Goal: Task Accomplishment & Management: Use online tool/utility

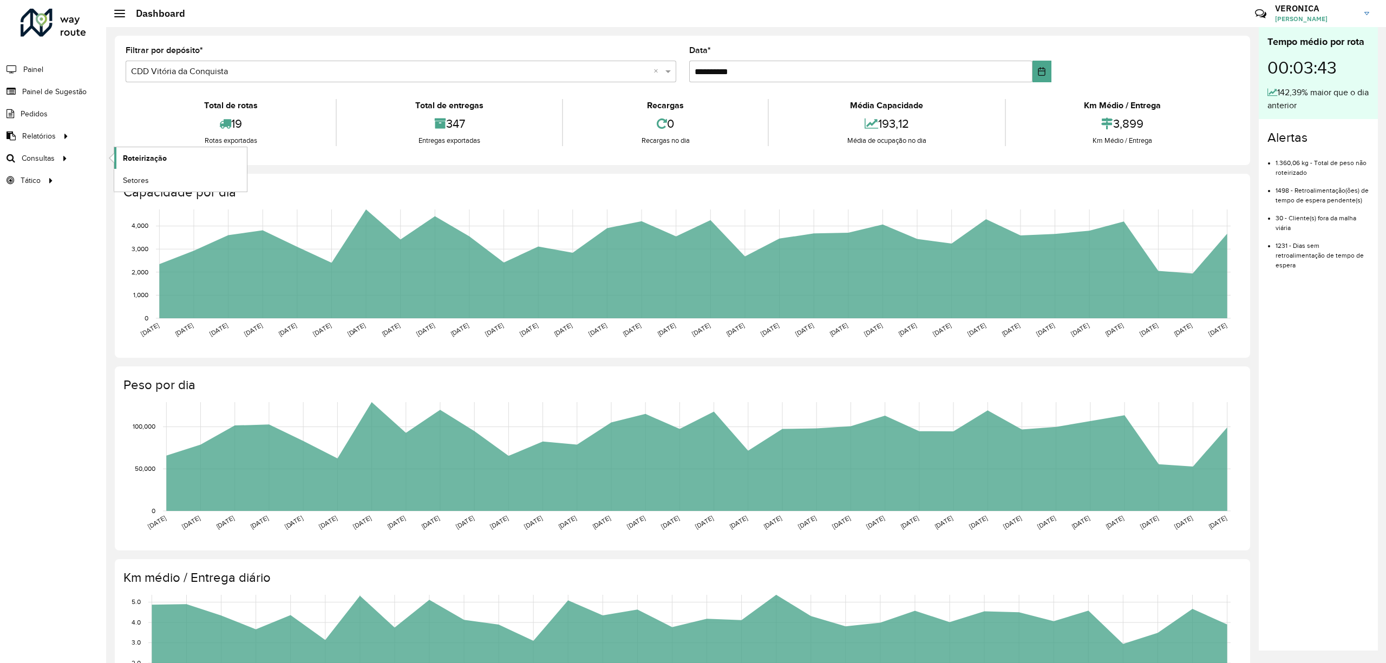
click at [167, 159] on link "Roteirização" at bounding box center [180, 158] width 133 height 22
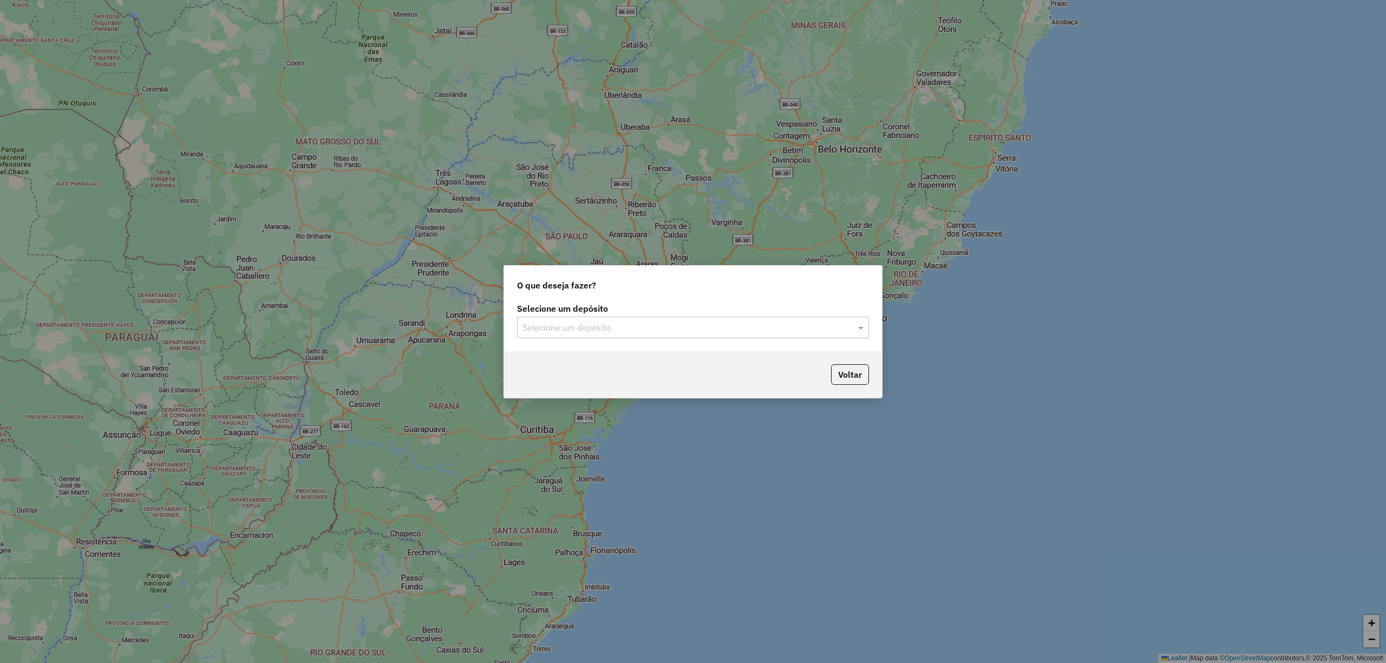
click at [661, 328] on input "text" at bounding box center [681, 327] width 319 height 13
click at [556, 369] on div "CDD Vitória da Conquista" at bounding box center [692, 376] width 350 height 18
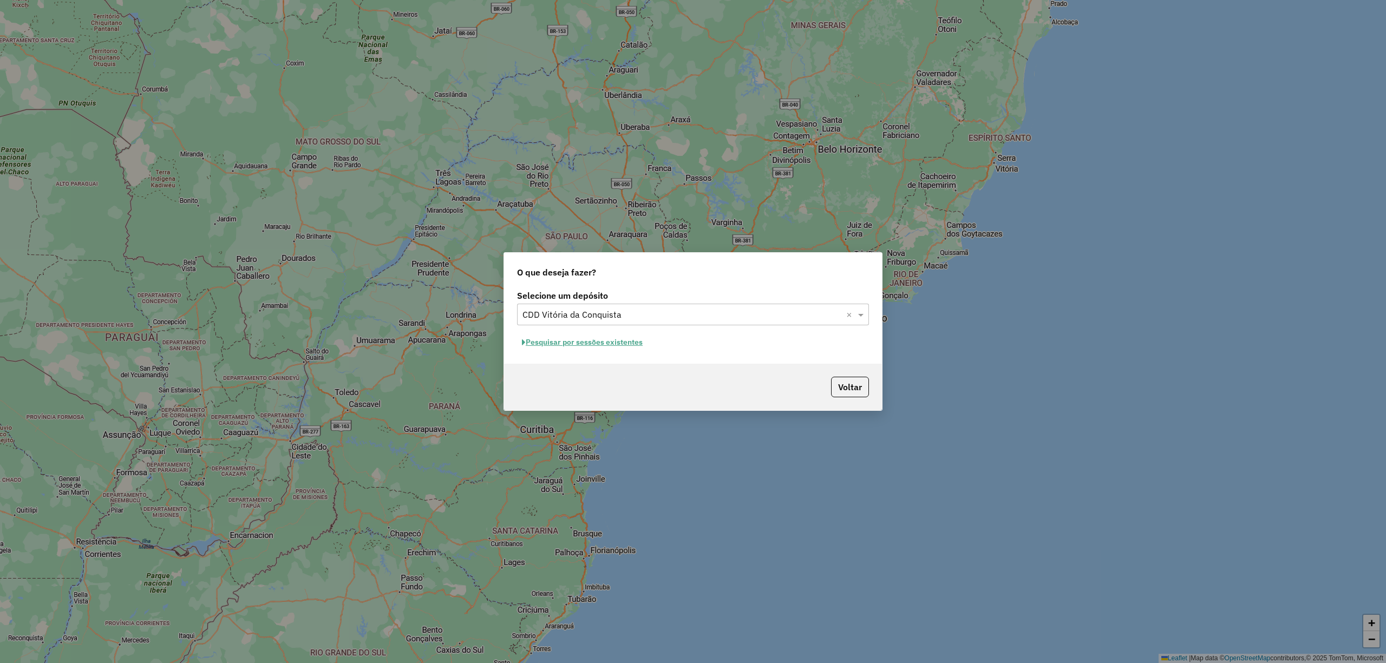
click at [553, 347] on button "Pesquisar por sessões existentes" at bounding box center [582, 342] width 130 height 17
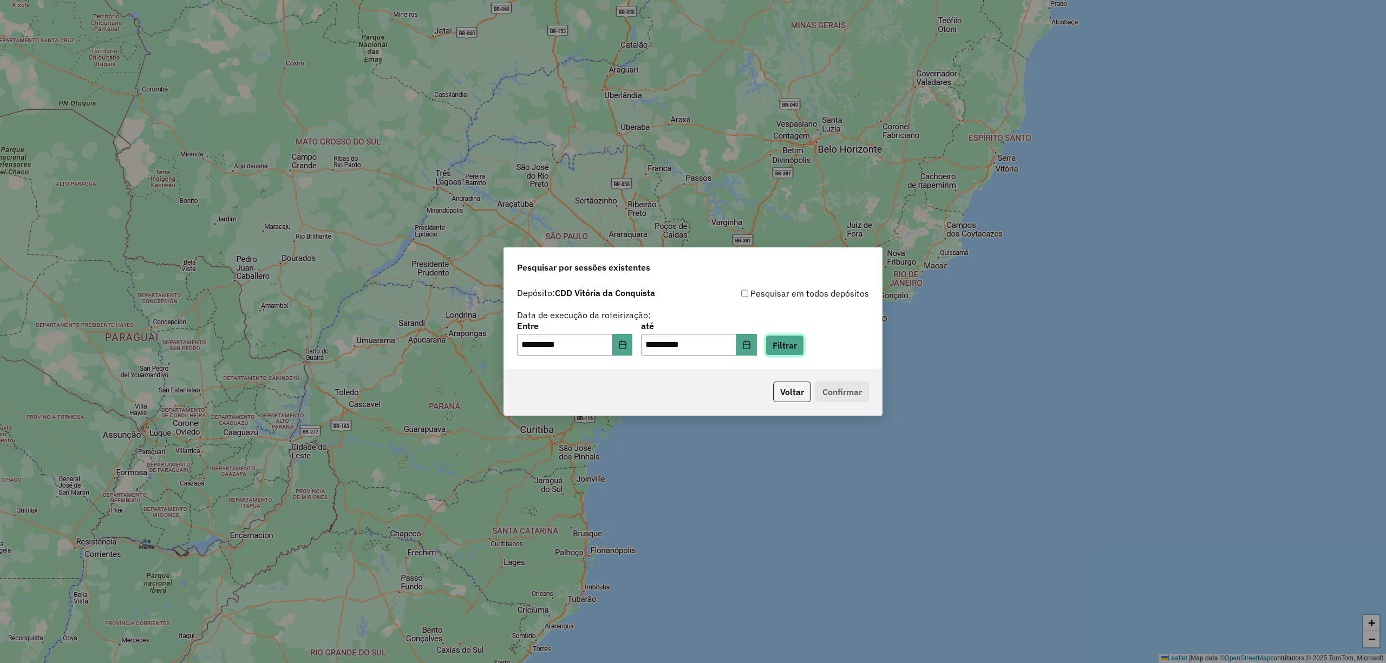
click at [788, 341] on button "Filtrar" at bounding box center [784, 345] width 38 height 21
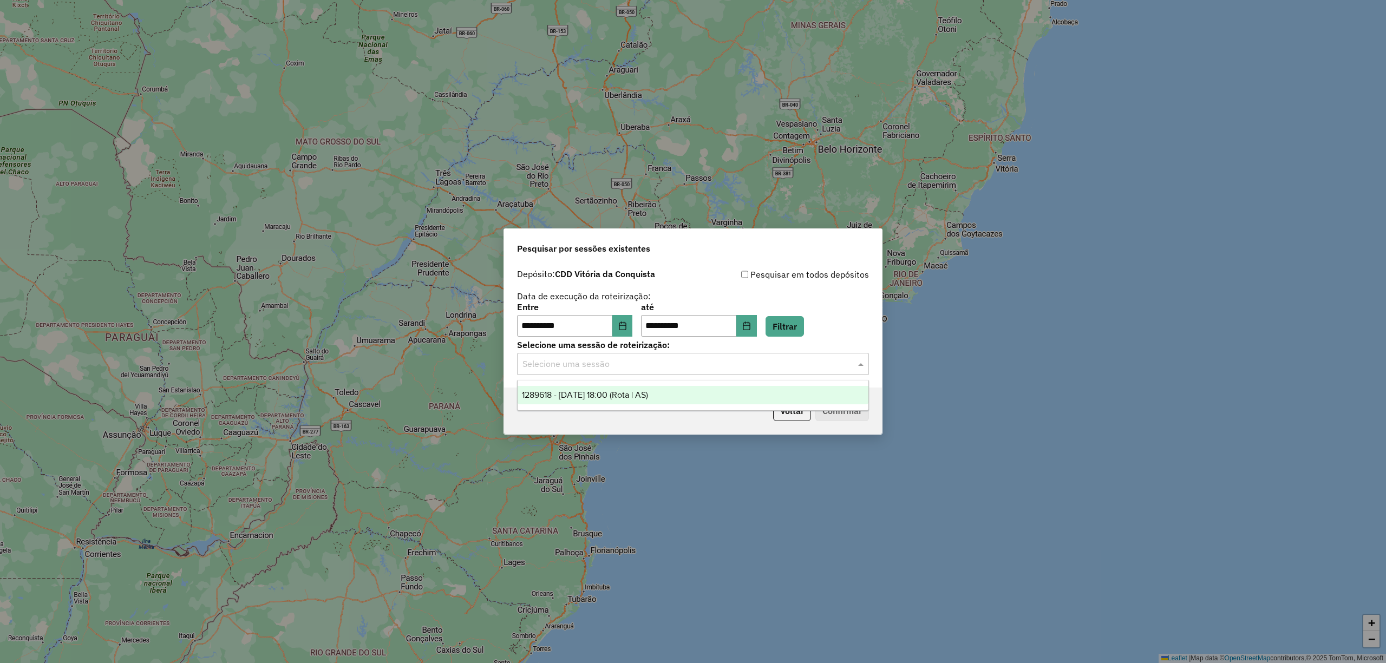
drag, startPoint x: 621, startPoint y: 364, endPoint x: 623, endPoint y: 371, distance: 7.4
click at [622, 365] on input "text" at bounding box center [681, 364] width 319 height 13
click at [568, 393] on span "1289618 - 07/10/2025 18:00 (Rota | AS)" at bounding box center [585, 394] width 126 height 9
click at [849, 412] on button "Confirmar" at bounding box center [842, 411] width 54 height 21
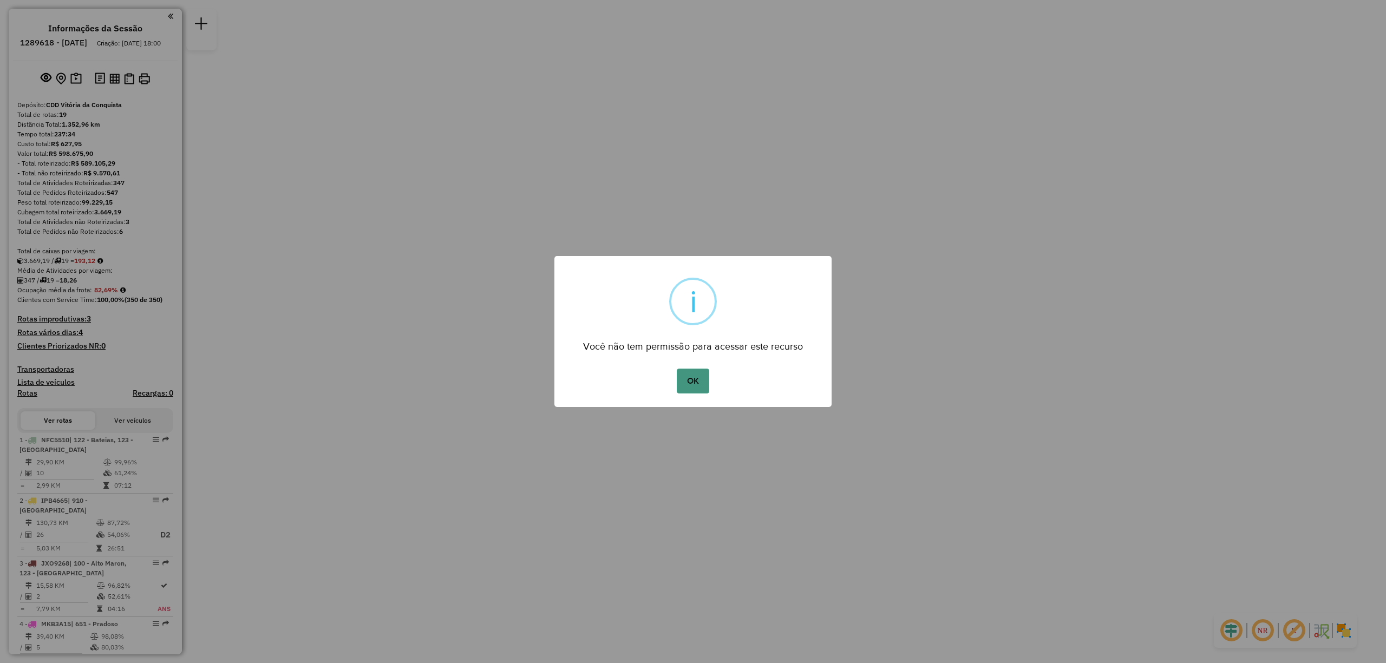
click at [698, 380] on button "OK" at bounding box center [693, 381] width 32 height 25
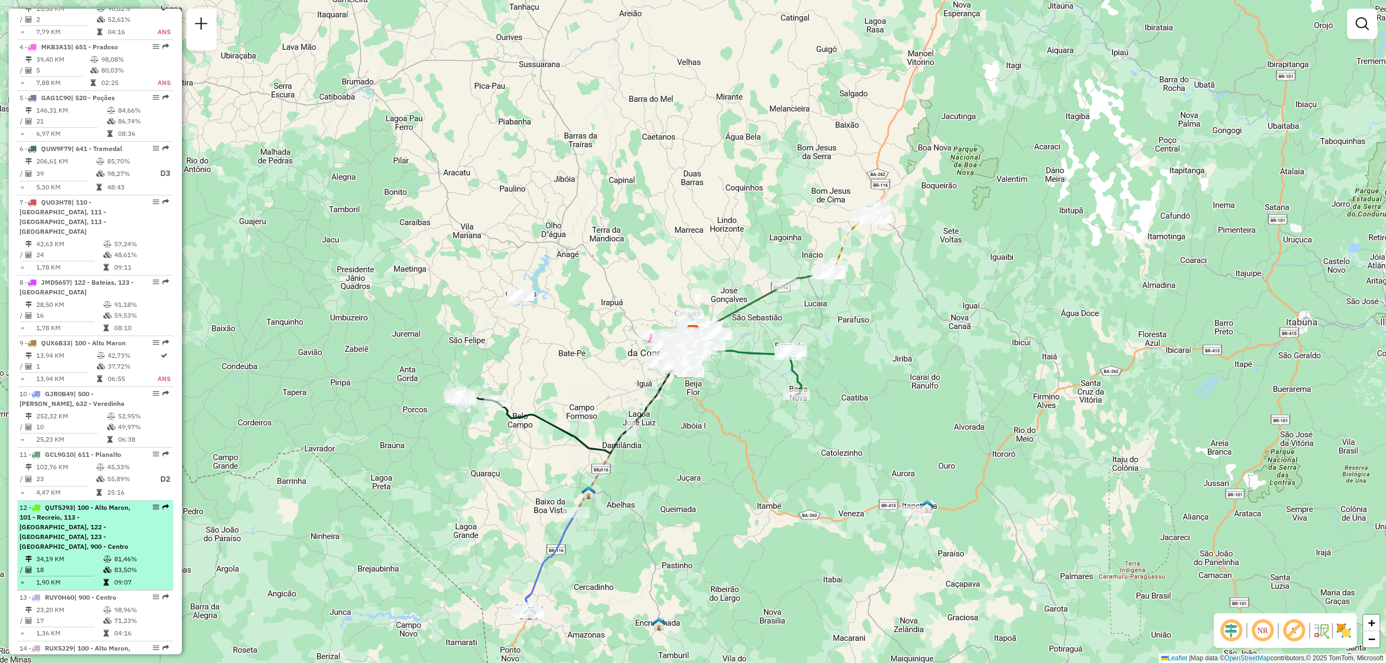
scroll to position [721, 0]
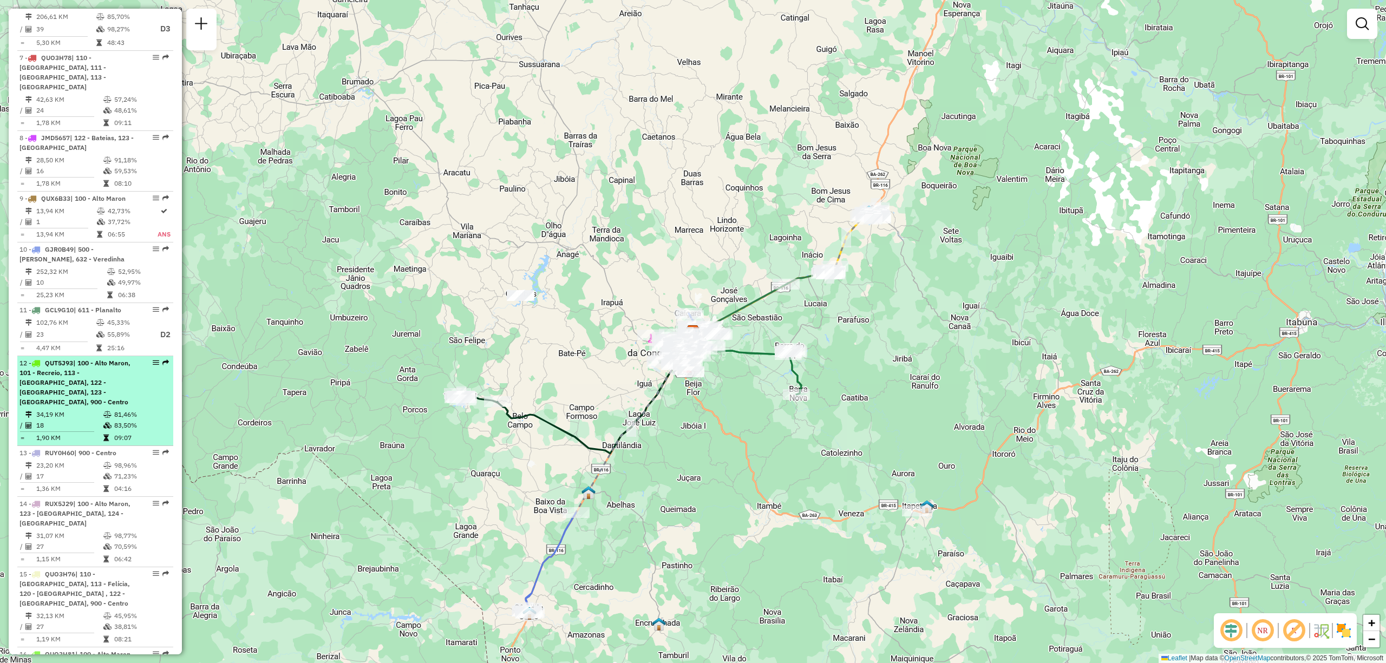
click at [81, 371] on span "| 100 - Alto Maron, 101 - Recreio, 113 - [GEOGRAPHIC_DATA], 122 - [GEOGRAPHIC_D…" at bounding box center [74, 382] width 111 height 47
select select "**********"
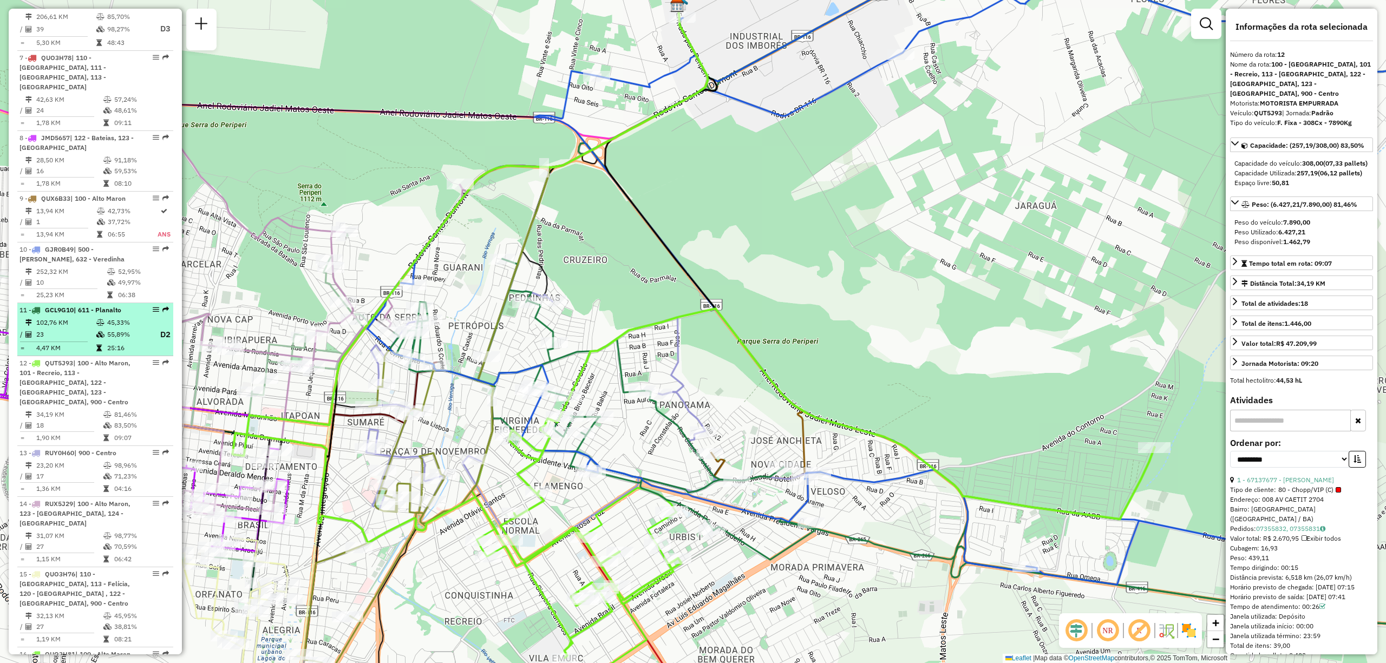
drag, startPoint x: 148, startPoint y: 357, endPoint x: 148, endPoint y: 347, distance: 9.7
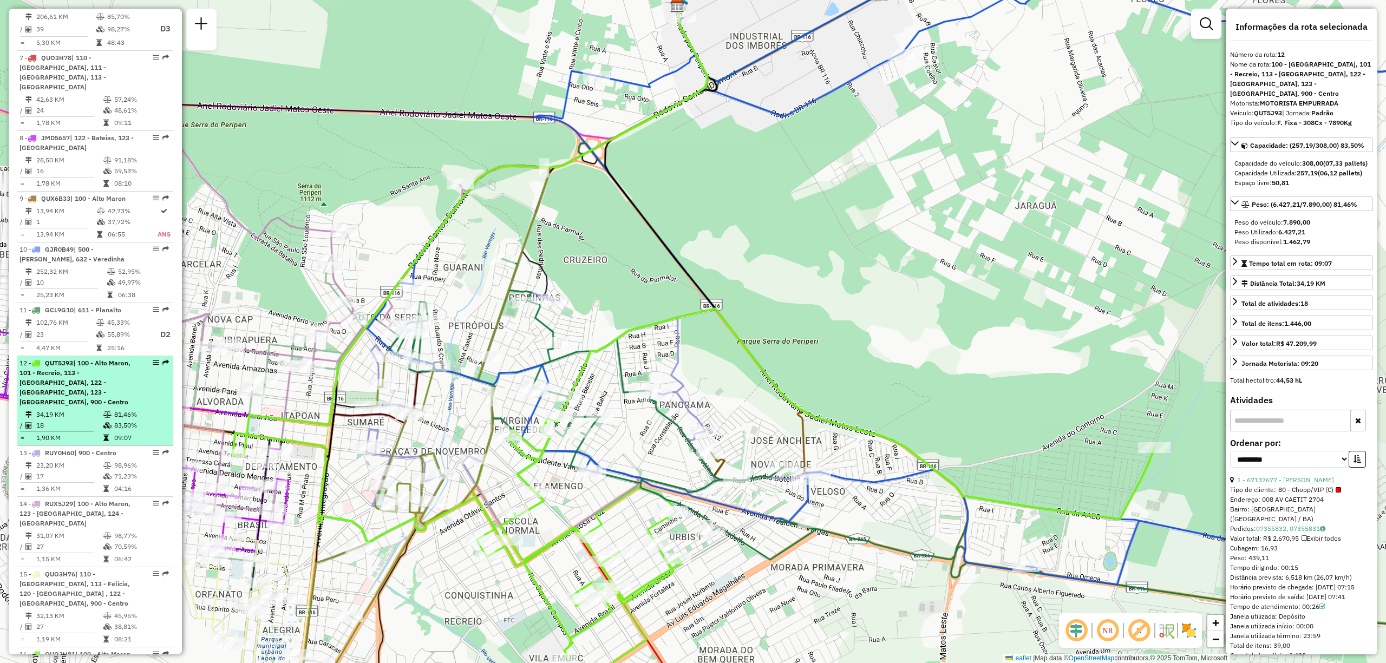
drag, startPoint x: 148, startPoint y: 347, endPoint x: 133, endPoint y: 364, distance: 22.2
click at [133, 364] on div "12 - QUT5J93 | 100 - [GEOGRAPHIC_DATA], 101 - Recreio, 113 - Felícia, 122 - [GE…" at bounding box center [95, 382] width 152 height 49
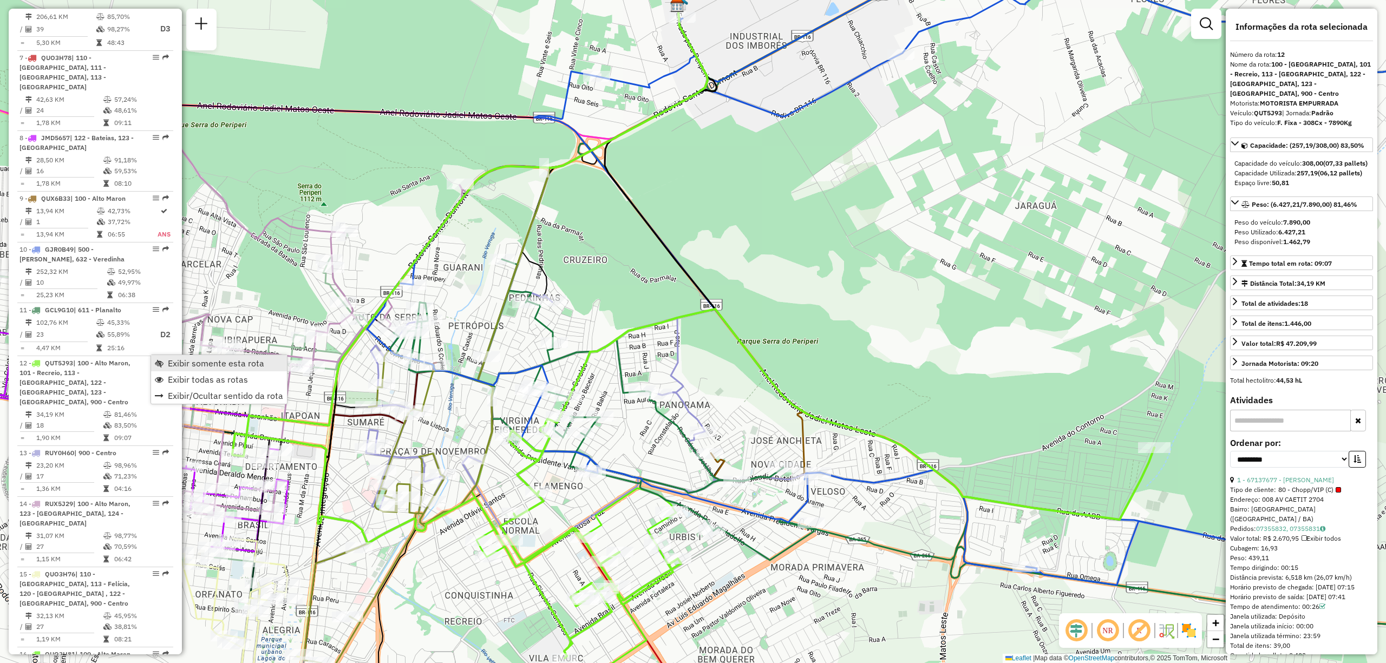
click at [171, 366] on span "Exibir somente esta rota" at bounding box center [216, 363] width 96 height 9
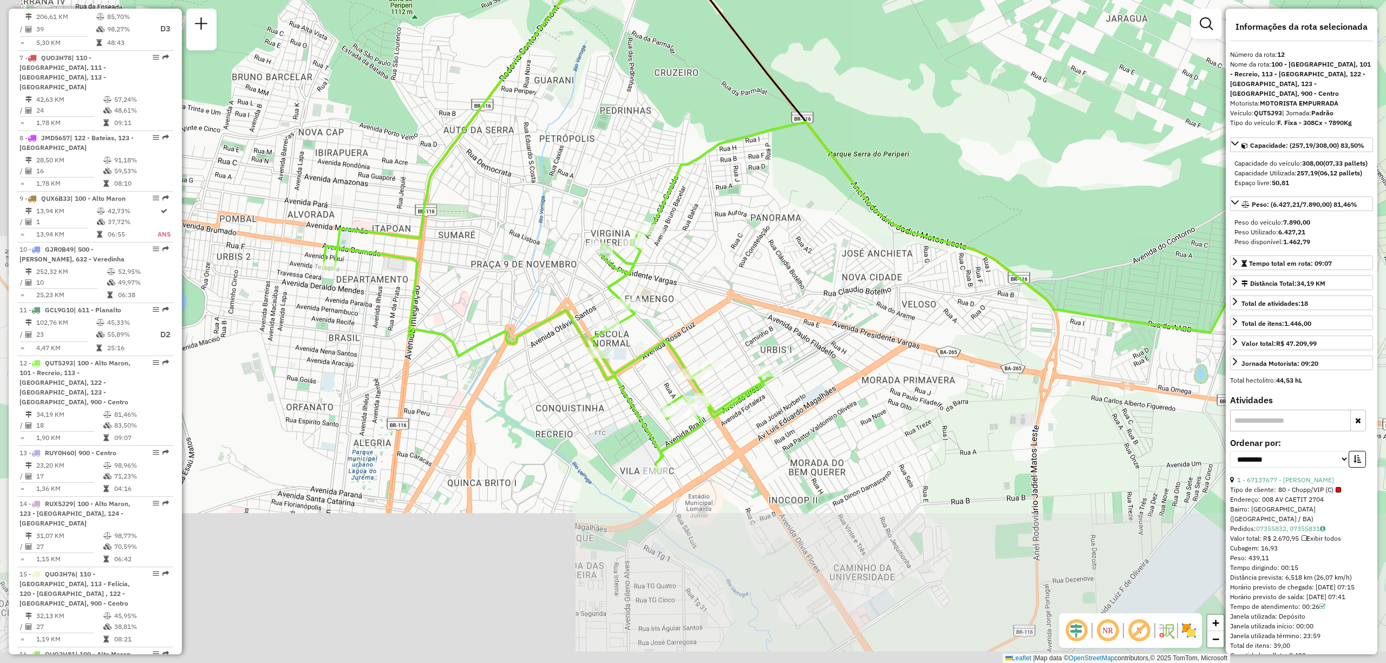
drag, startPoint x: 436, startPoint y: 372, endPoint x: 525, endPoint y: 187, distance: 205.3
click at [525, 187] on div "Janela de atendimento Grade de atendimento Capacidade Transportadoras Veículos …" at bounding box center [693, 331] width 1386 height 663
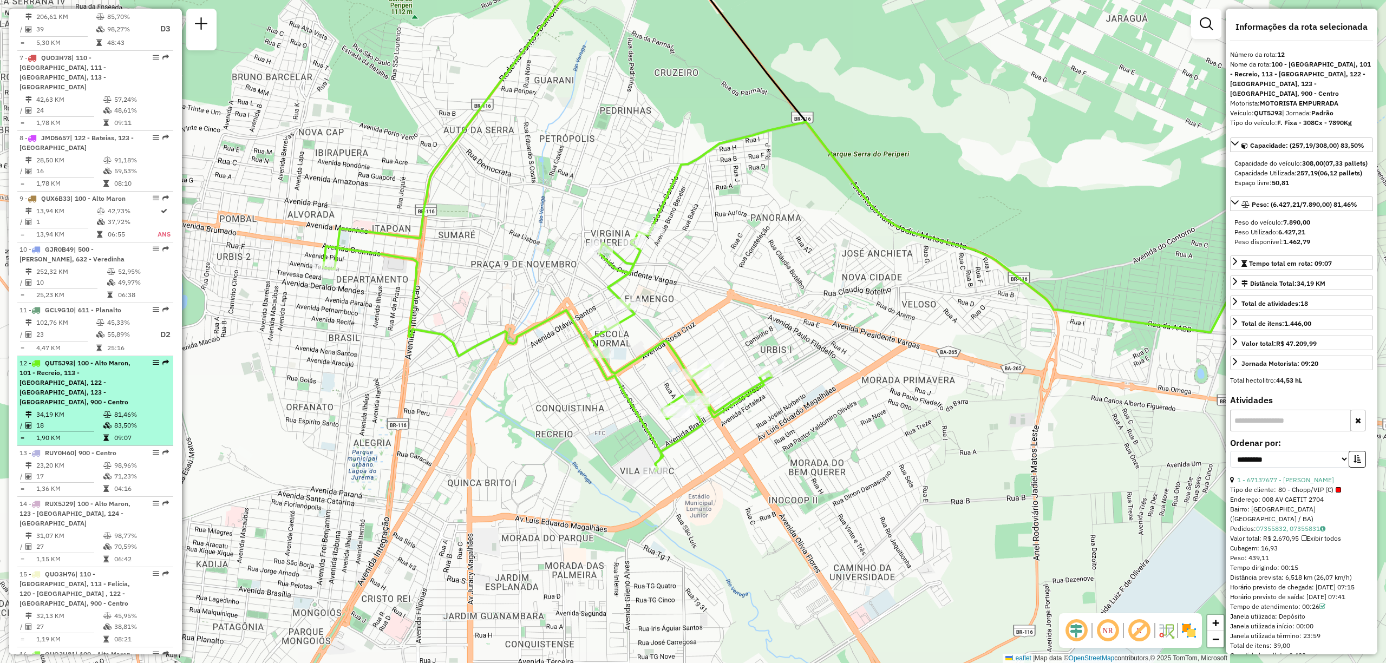
click at [63, 359] on span "QUT5J93" at bounding box center [59, 363] width 28 height 8
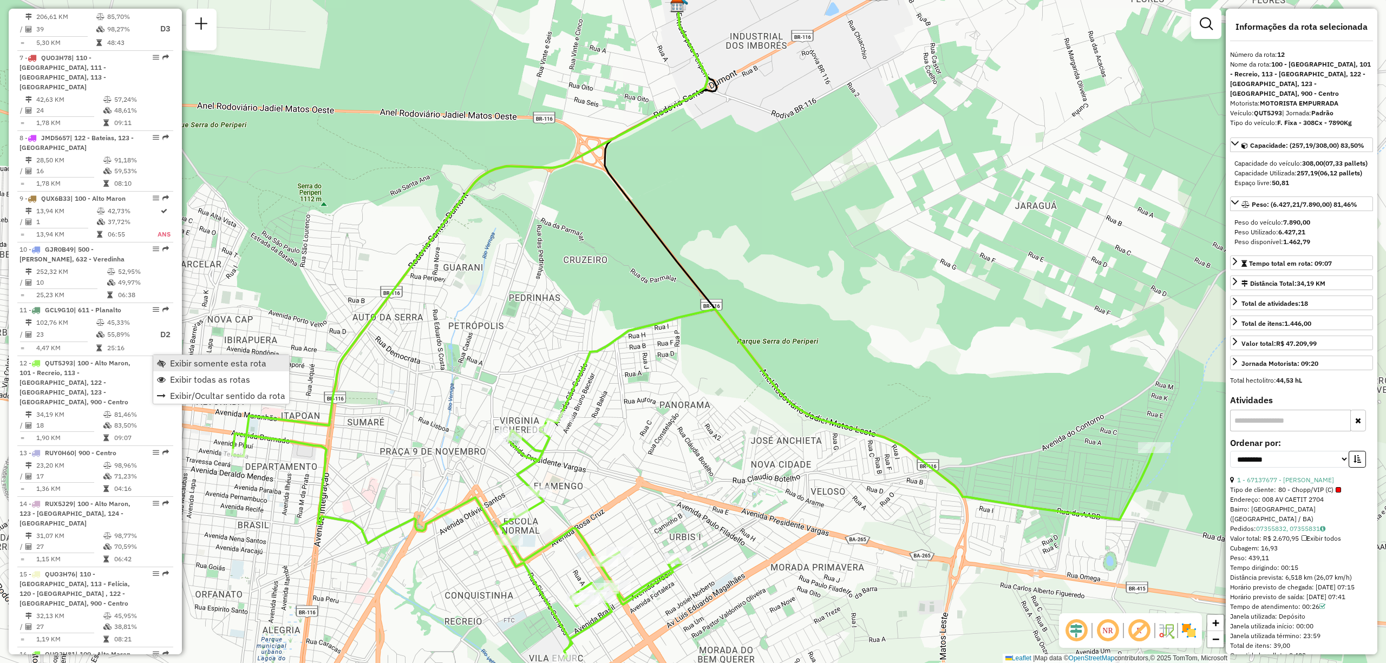
click at [174, 365] on span "Exibir somente esta rota" at bounding box center [218, 363] width 96 height 9
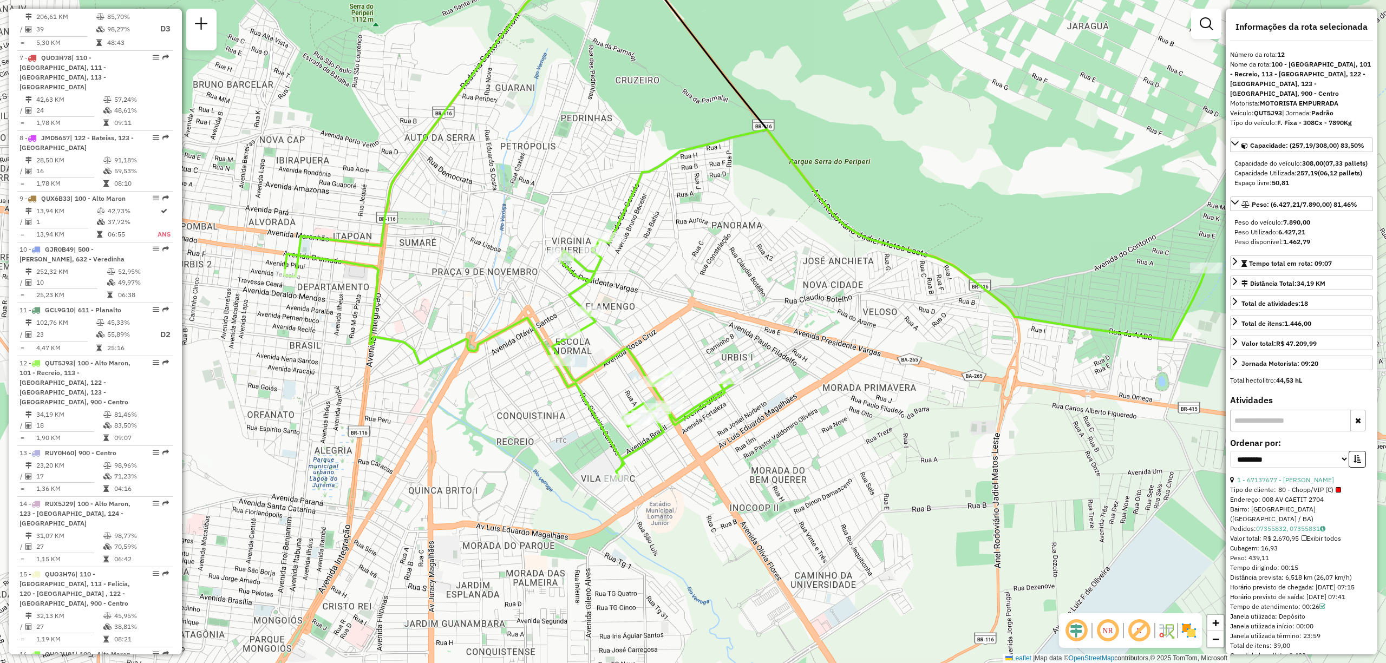
drag, startPoint x: 449, startPoint y: 403, endPoint x: 501, endPoint y: 224, distance: 187.0
click at [501, 224] on div "Janela de atendimento Grade de atendimento Capacidade Transportadoras Veículos …" at bounding box center [693, 331] width 1386 height 663
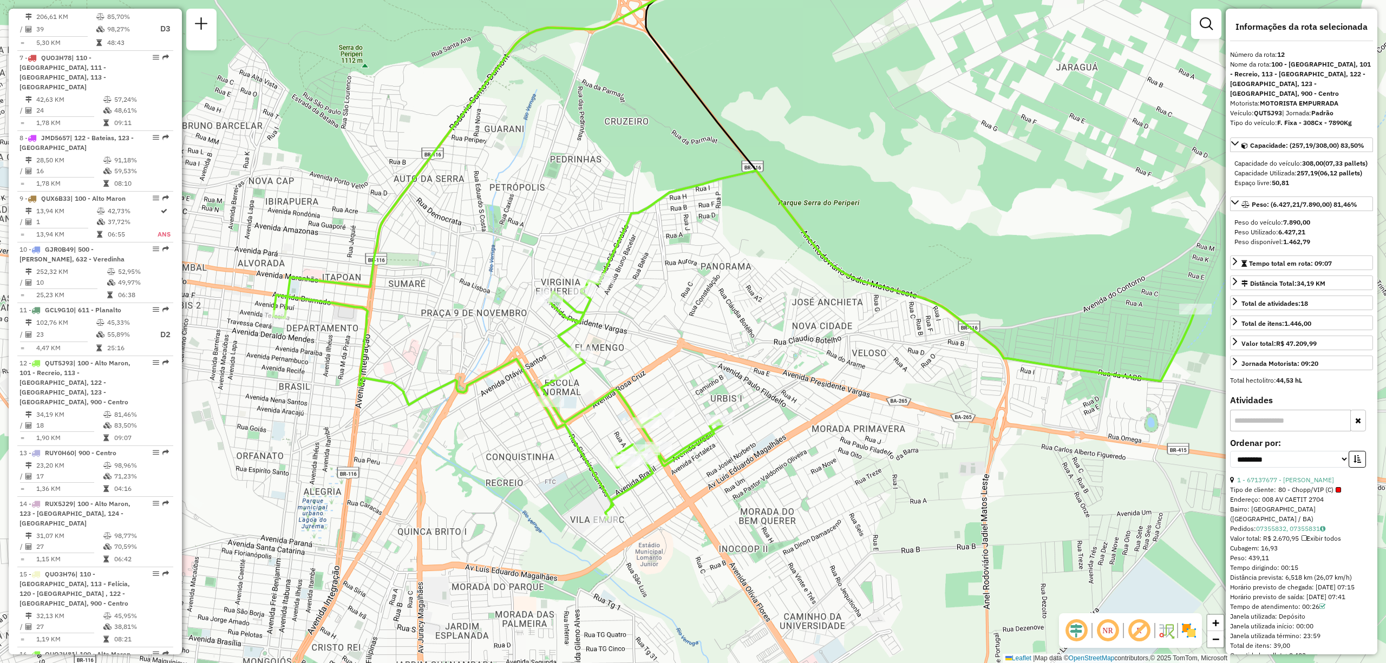
drag, startPoint x: 507, startPoint y: 275, endPoint x: 496, endPoint y: 316, distance: 42.5
click at [496, 316] on div "Janela de atendimento Grade de atendimento Capacidade Transportadoras Veículos …" at bounding box center [693, 331] width 1386 height 663
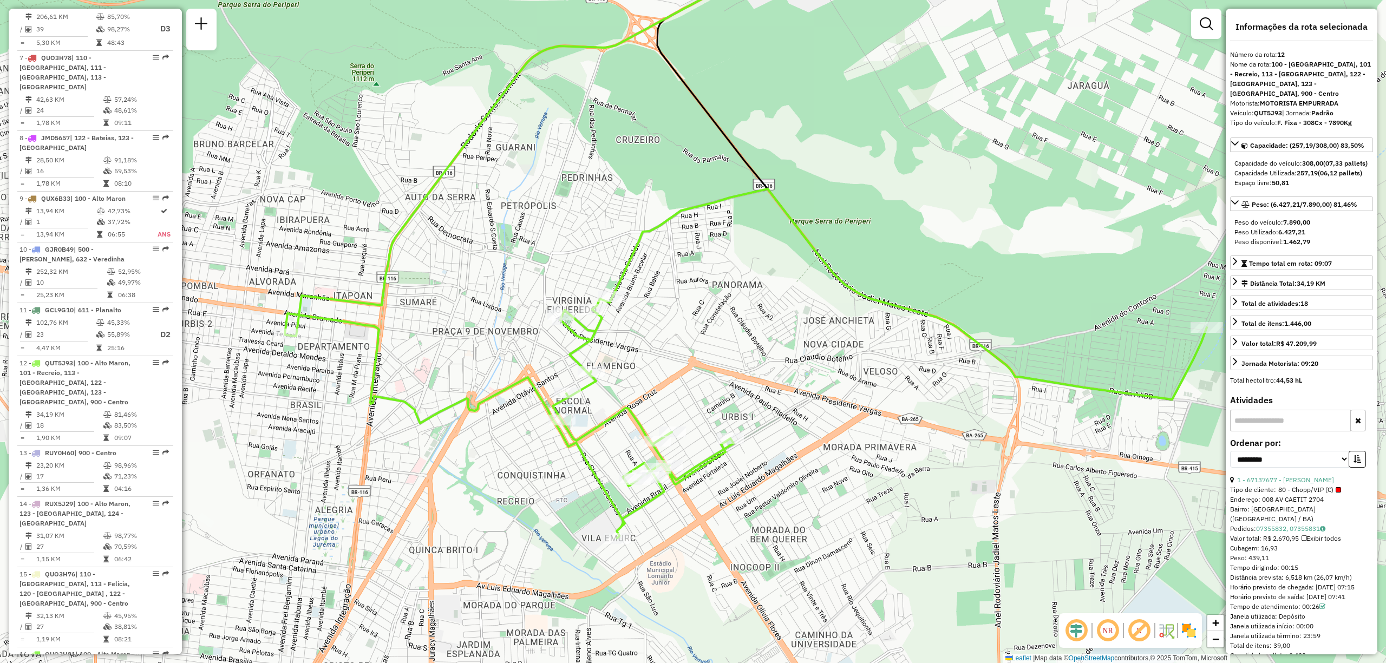
drag, startPoint x: 771, startPoint y: 455, endPoint x: 782, endPoint y: 473, distance: 21.3
click at [782, 473] on div "Janela de atendimento Grade de atendimento Capacidade Transportadoras Veículos …" at bounding box center [693, 331] width 1386 height 663
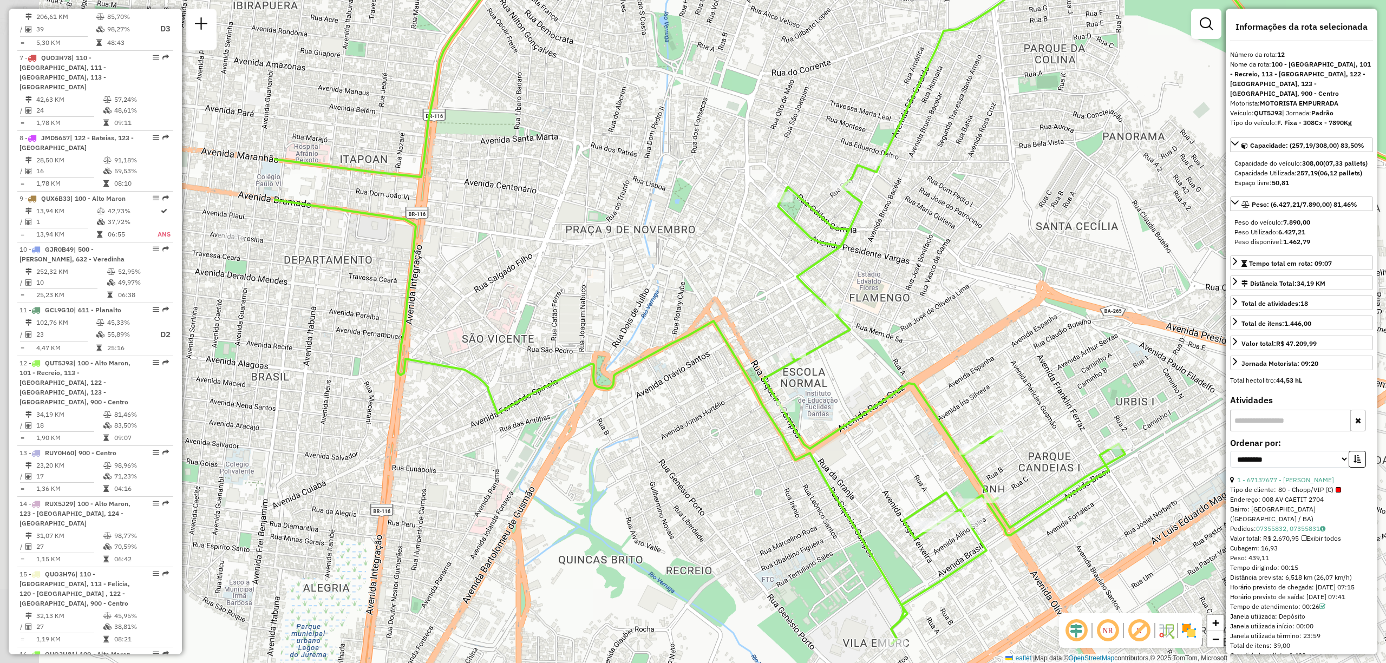
drag, startPoint x: 535, startPoint y: 252, endPoint x: 947, endPoint y: 285, distance: 413.7
click at [947, 285] on div "Janela de atendimento Grade de atendimento Capacidade Transportadoras Veículos …" at bounding box center [693, 331] width 1386 height 663
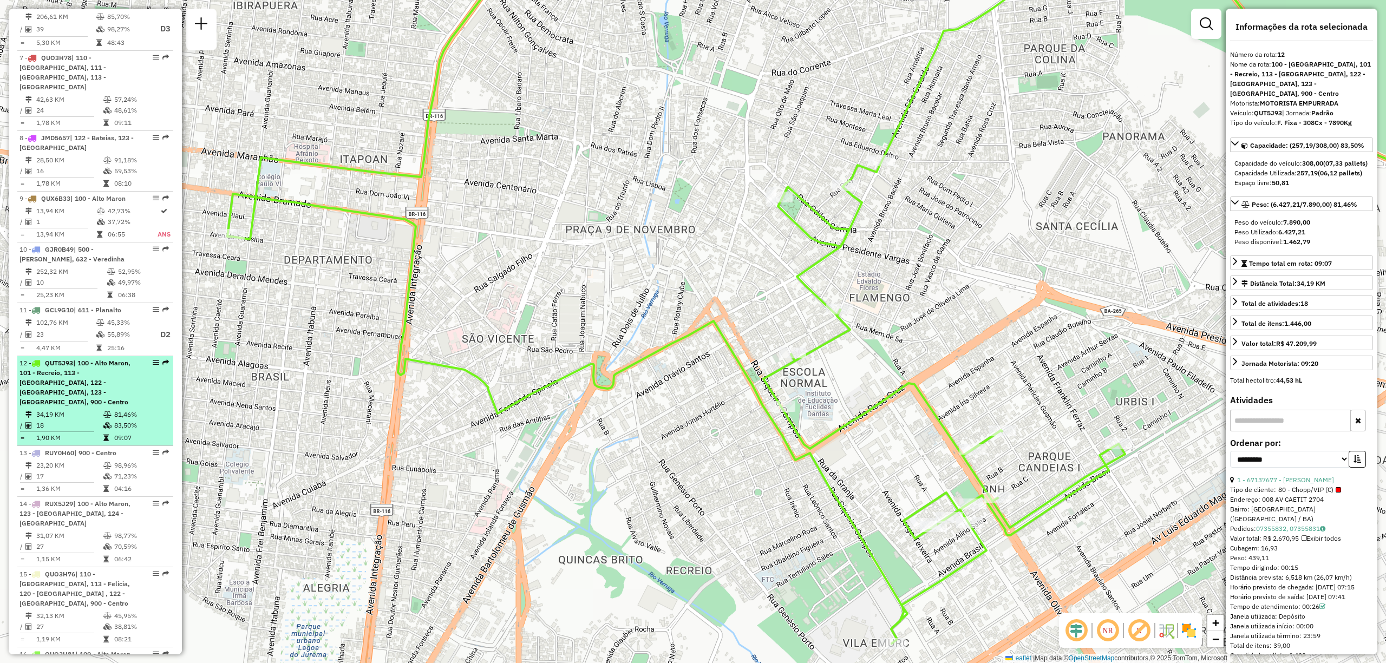
click at [70, 375] on span "| 100 - Alto Maron, 101 - Recreio, 113 - [GEOGRAPHIC_DATA], 122 - [GEOGRAPHIC_D…" at bounding box center [74, 382] width 111 height 47
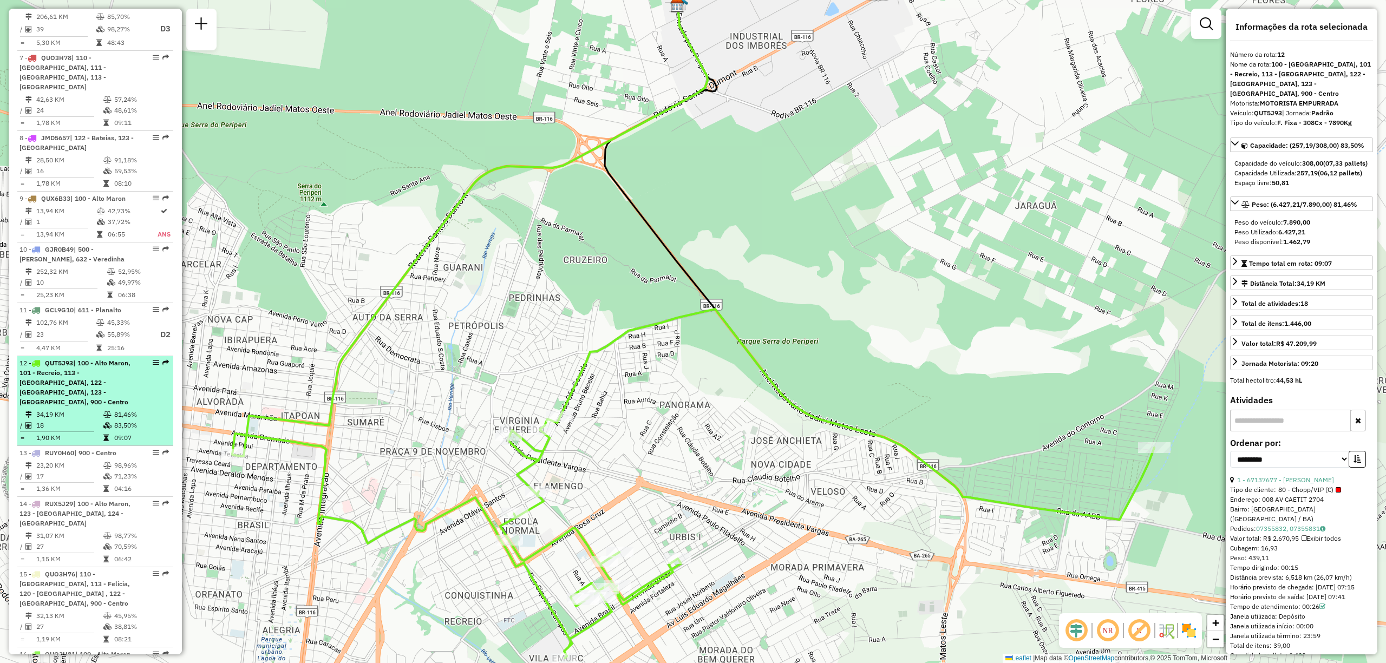
drag, startPoint x: 73, startPoint y: 371, endPoint x: 126, endPoint y: 354, distance: 55.6
click at [126, 358] on div "12 - QUT5J93 | 100 - [GEOGRAPHIC_DATA], 101 - Recreio, 113 - Felícia, 122 - [GE…" at bounding box center [76, 382] width 115 height 49
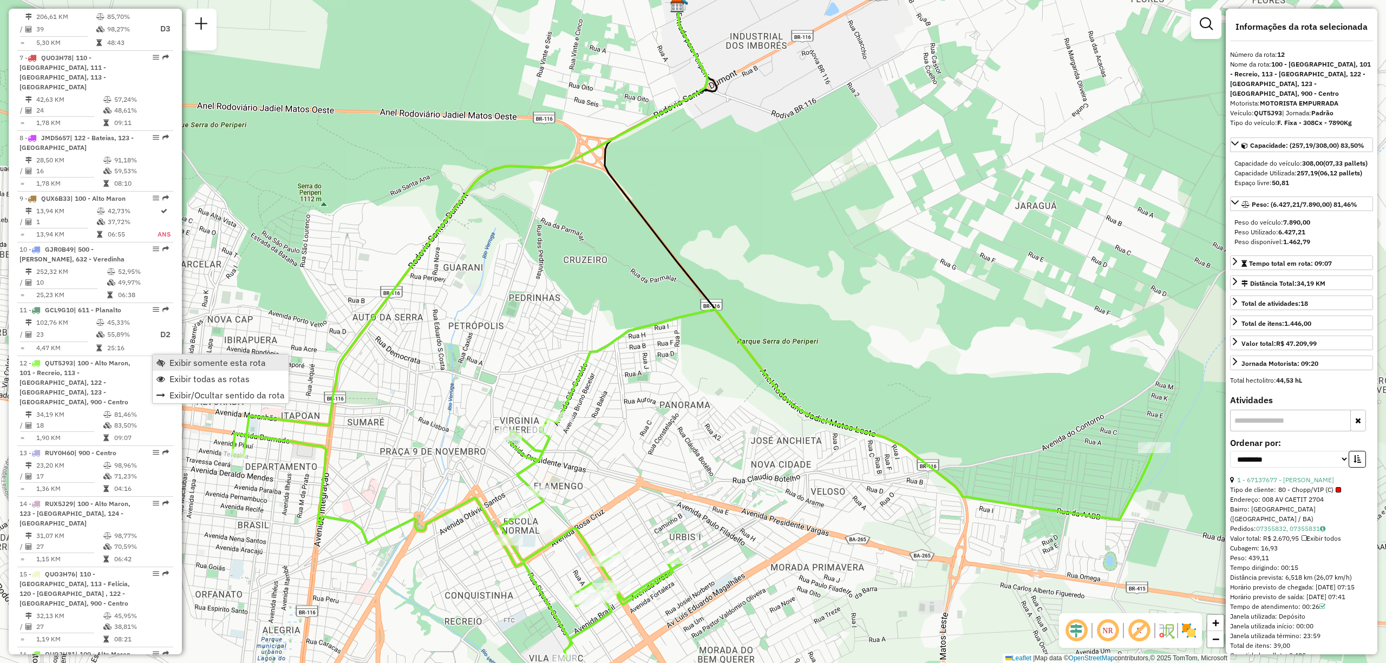
click at [160, 362] on span "Exibir somente esta rota" at bounding box center [160, 362] width 9 height 9
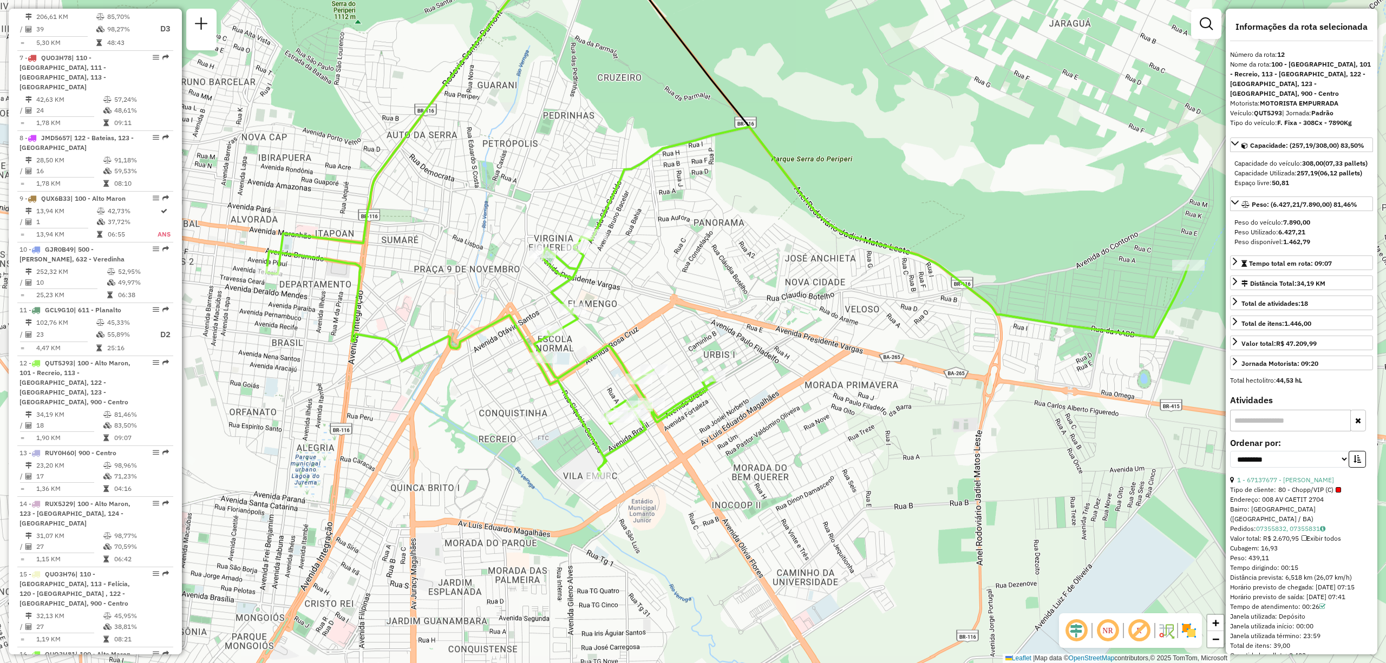
drag, startPoint x: 637, startPoint y: 494, endPoint x: 671, endPoint y: 312, distance: 185.6
click at [671, 312] on div "Janela de atendimento Grade de atendimento Capacidade Transportadoras Veículos …" at bounding box center [693, 331] width 1386 height 663
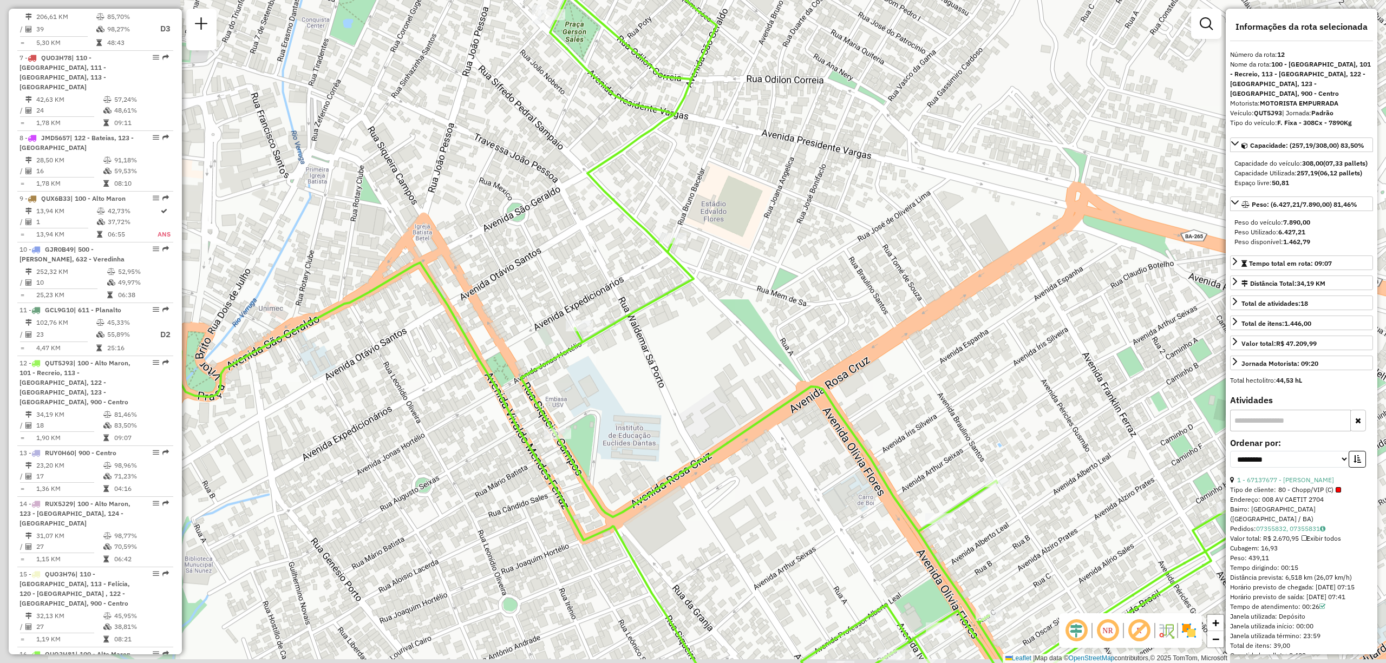
drag, startPoint x: 323, startPoint y: 356, endPoint x: 629, endPoint y: 323, distance: 307.6
click at [629, 323] on div "Janela de atendimento Grade de atendimento Capacidade Transportadoras Veículos …" at bounding box center [693, 331] width 1386 height 663
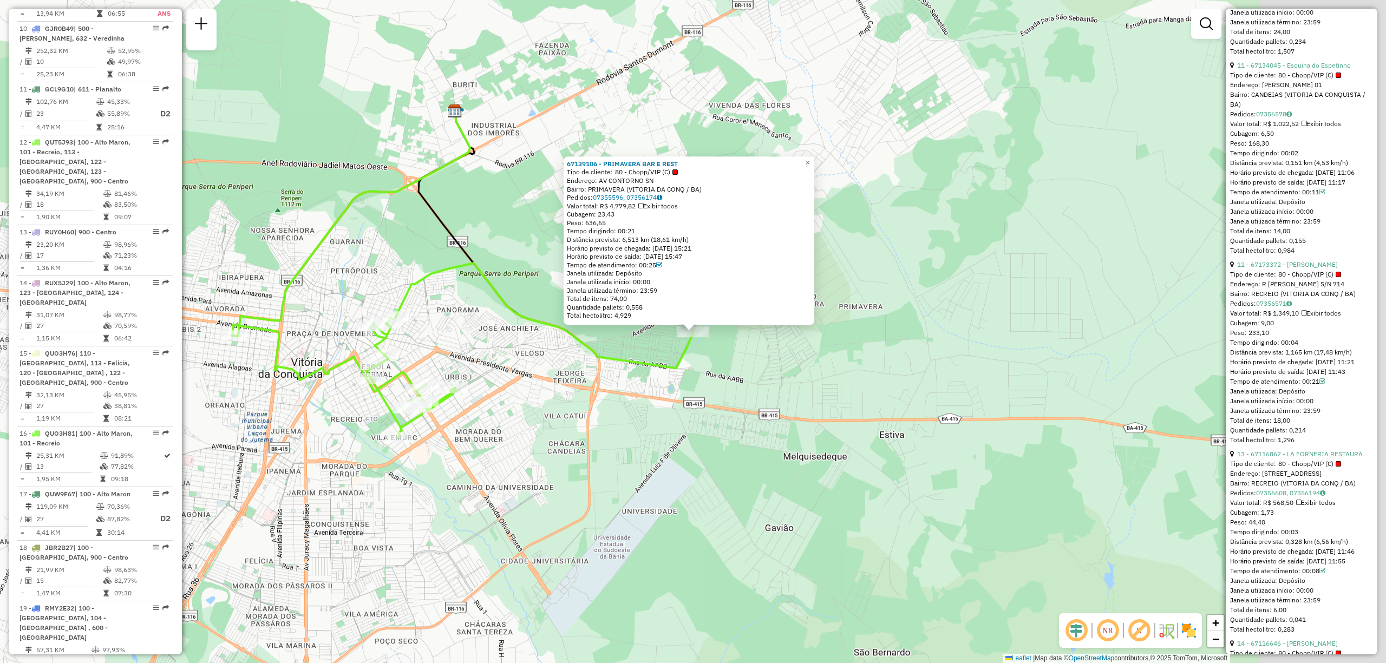
scroll to position [1061, 0]
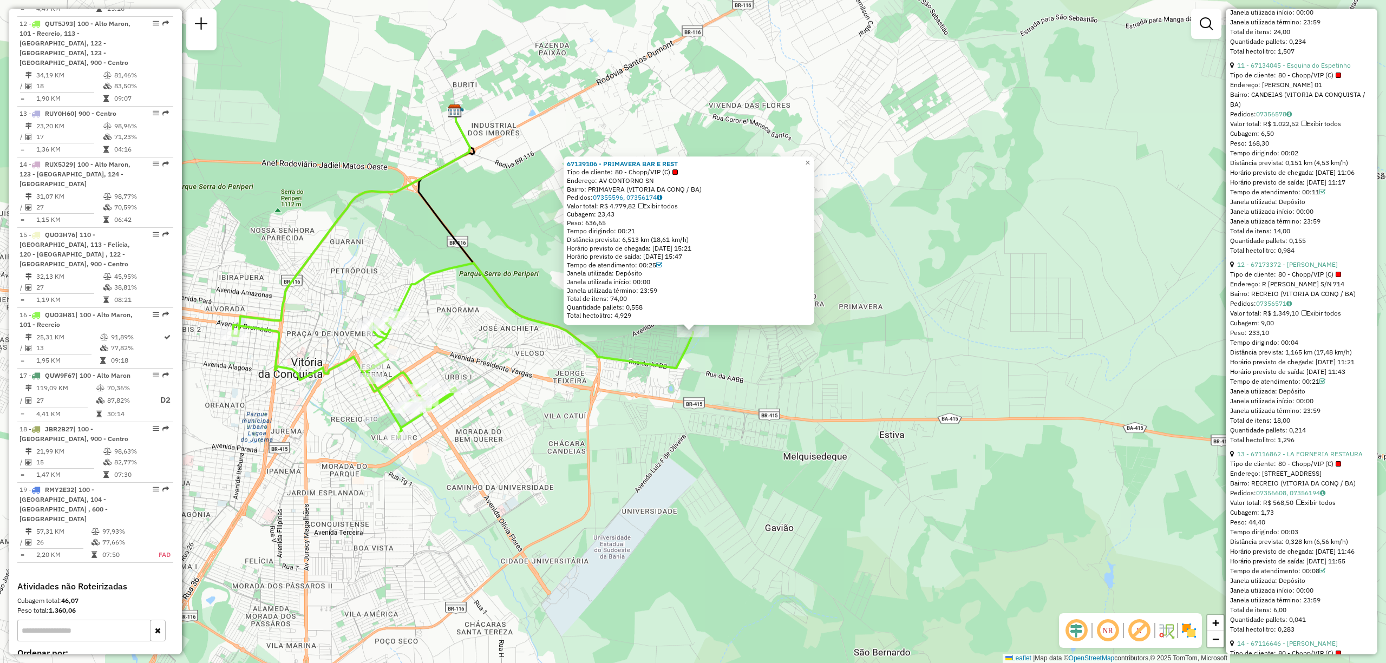
click at [451, 113] on img at bounding box center [455, 111] width 14 height 14
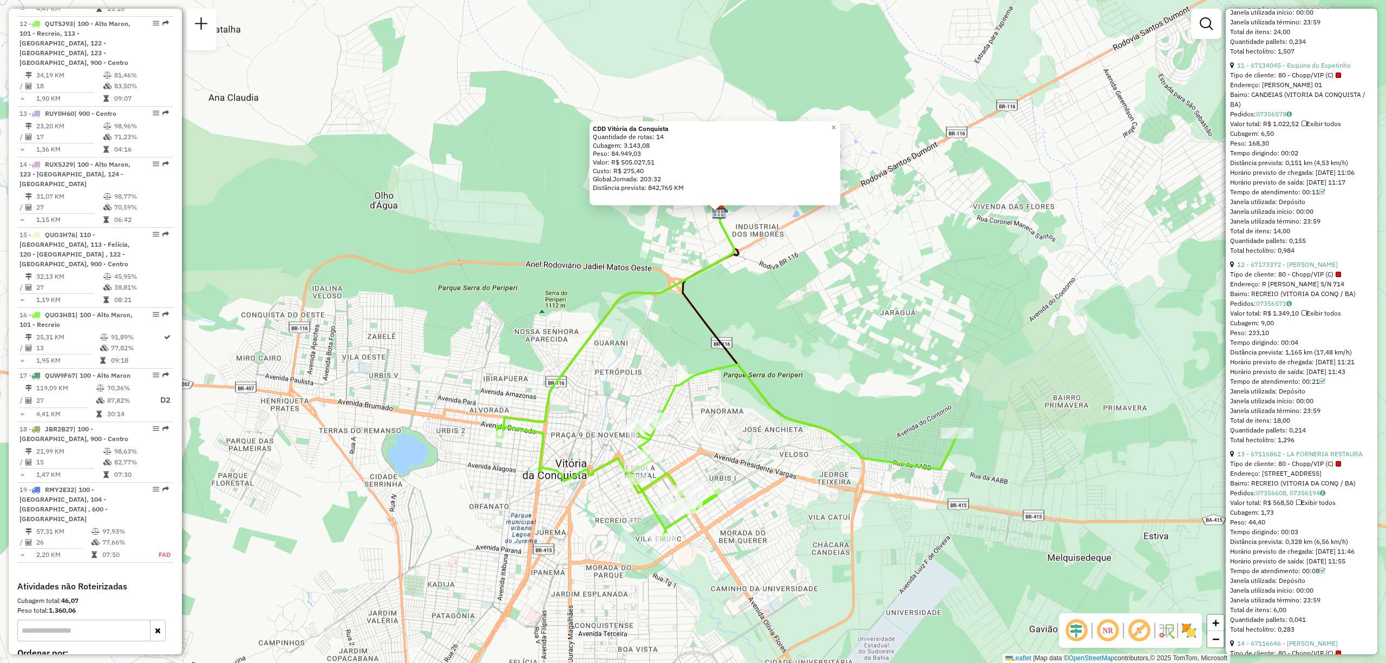
drag, startPoint x: 739, startPoint y: 458, endPoint x: 765, endPoint y: 339, distance: 121.9
click at [765, 339] on div "CDD Vitória da Conquista Quantidade de rotas: 14 Cubagem: 3.143,08 Peso: 84.949…" at bounding box center [693, 331] width 1386 height 663
click at [1015, 319] on div "CDD Vitória da Conquista Quantidade de rotas: 14 Cubagem: 3.143,08 Peso: 84.949…" at bounding box center [693, 331] width 1386 height 663
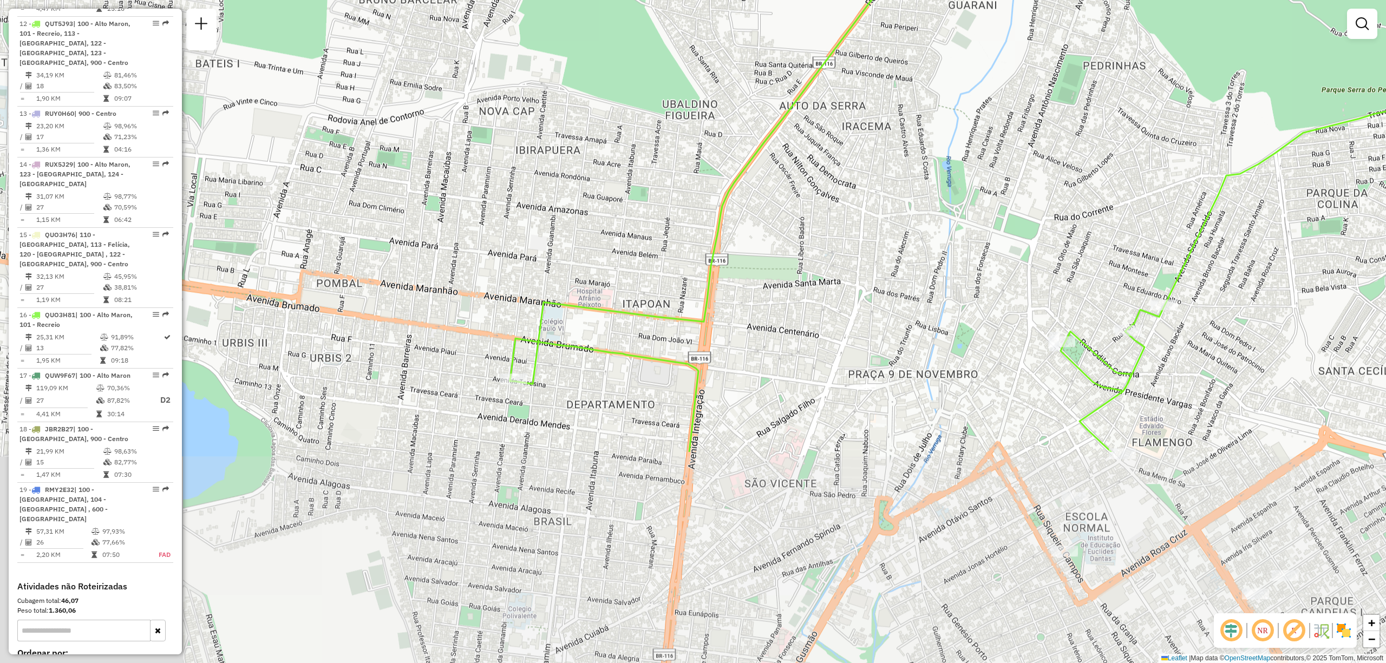
drag, startPoint x: 652, startPoint y: 469, endPoint x: 562, endPoint y: 192, distance: 291.3
click at [562, 192] on div "Janela de atendimento Grade de atendimento Capacidade Transportadoras Veículos …" at bounding box center [693, 331] width 1386 height 663
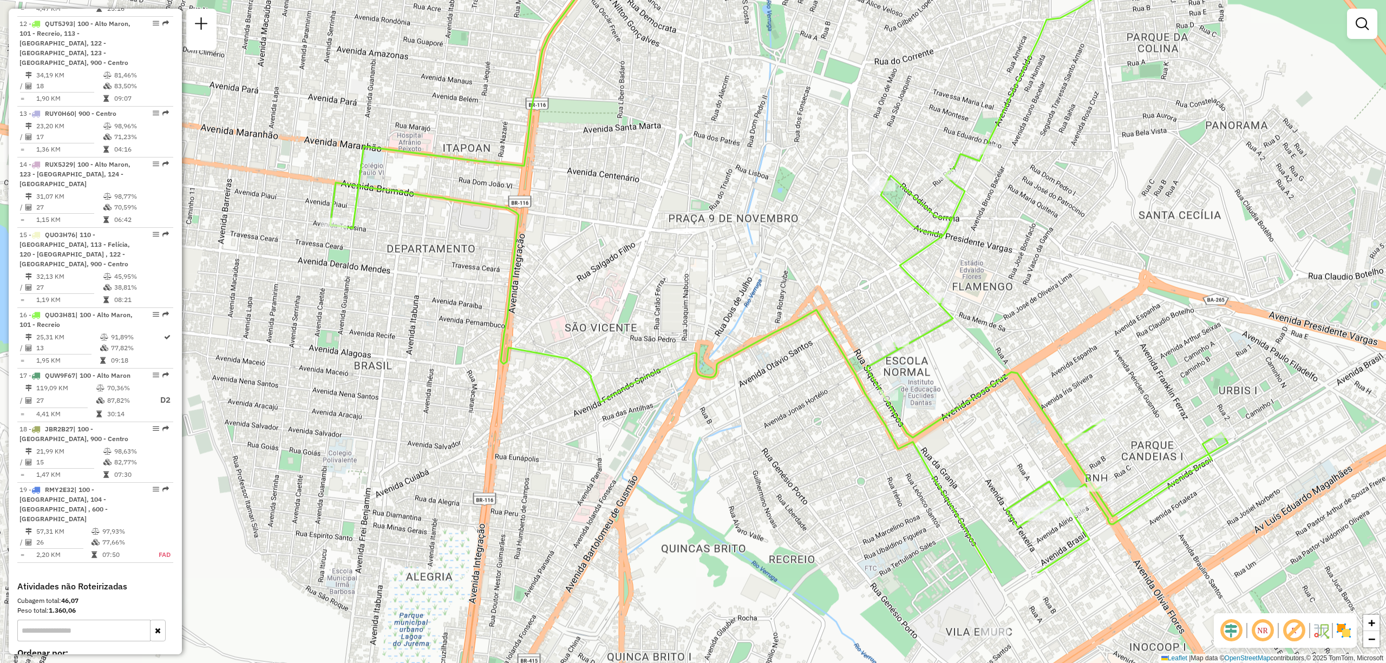
drag, startPoint x: 629, startPoint y: 447, endPoint x: 439, endPoint y: 292, distance: 244.3
click at [439, 292] on div "Janela de atendimento Grade de atendimento Capacidade Transportadoras Veículos …" at bounding box center [693, 331] width 1386 height 663
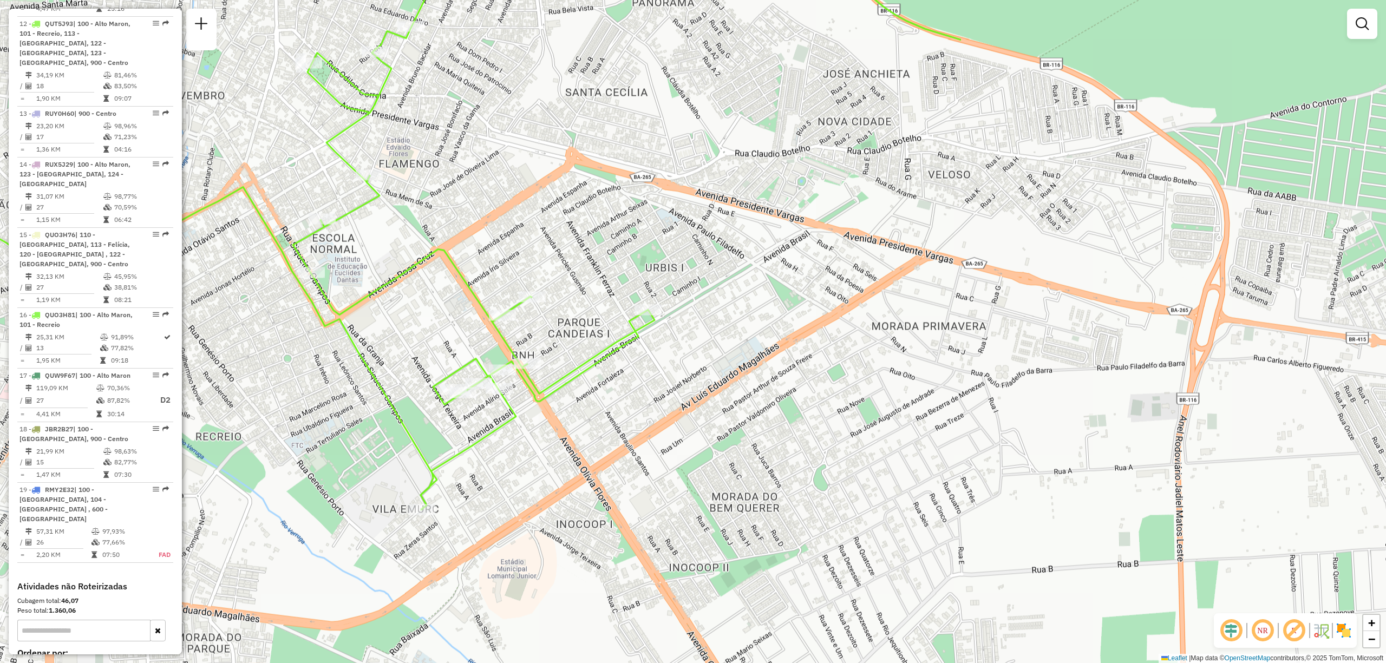
drag, startPoint x: 1029, startPoint y: 302, endPoint x: 465, endPoint y: 178, distance: 577.0
click at [465, 178] on div "Janela de atendimento Grade de atendimento Capacidade Transportadoras Veículos …" at bounding box center [693, 331] width 1386 height 663
